Goal: Task Accomplishment & Management: Use online tool/utility

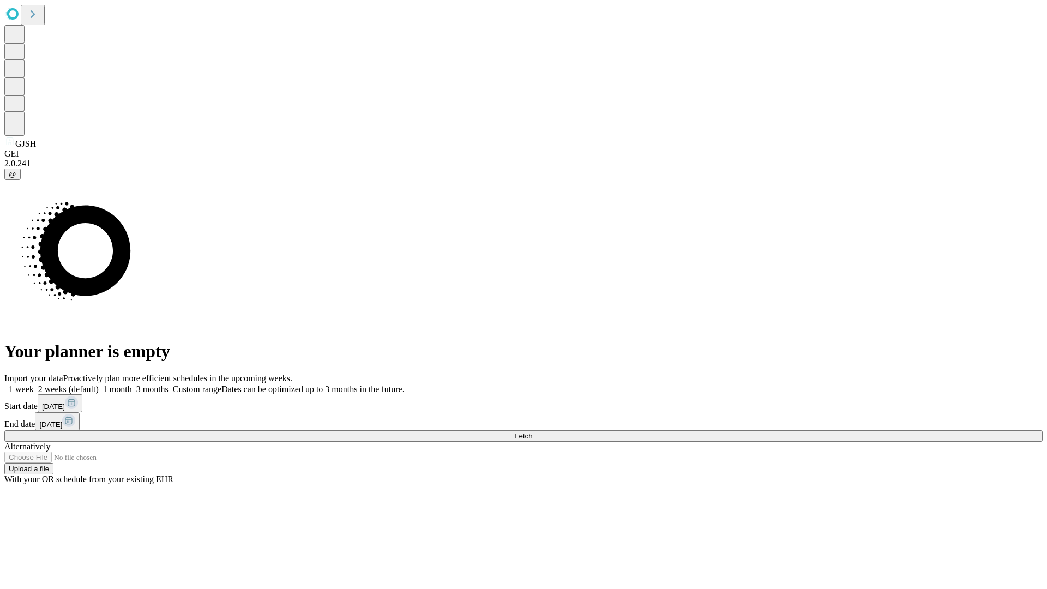
click at [532, 432] on span "Fetch" at bounding box center [523, 436] width 18 height 8
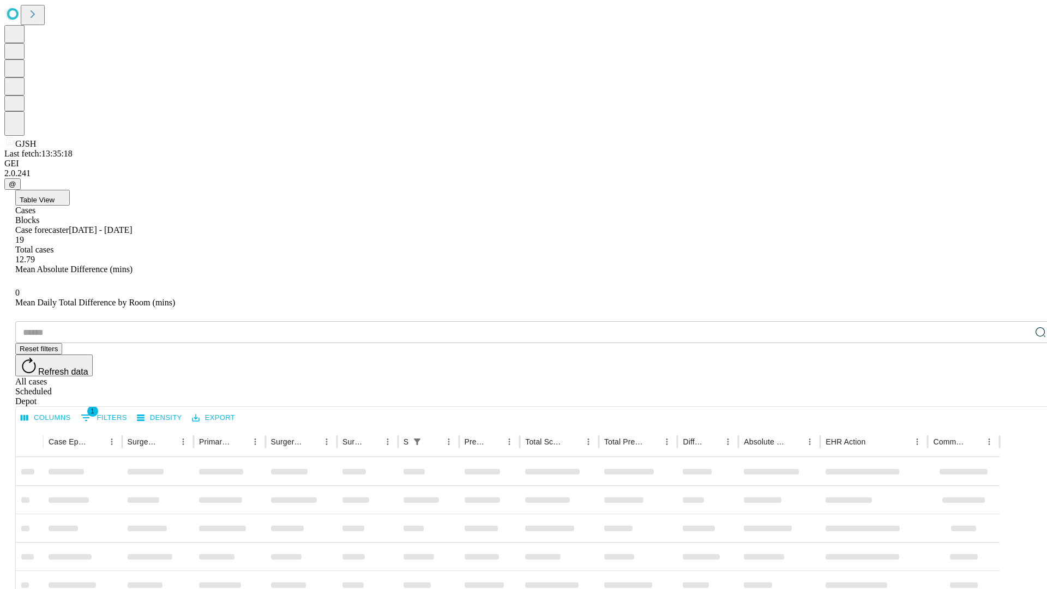
click at [1019, 397] on div "Depot" at bounding box center [534, 402] width 1039 height 10
